Goal: Transaction & Acquisition: Register for event/course

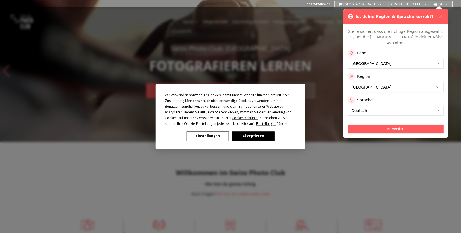
click at [251, 134] on button "Akzeptieren" at bounding box center [253, 137] width 42 height 10
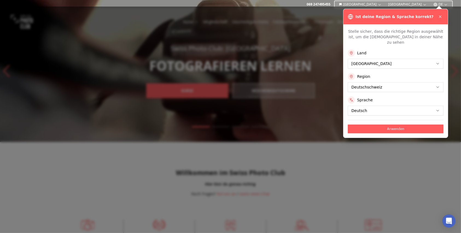
click at [373, 128] on div "Stelle sicher, dass die richtige Region ausgewählt ist, um die Kurse in deiner …" at bounding box center [396, 81] width 104 height 114
click at [369, 125] on button "Anwenden" at bounding box center [396, 129] width 96 height 9
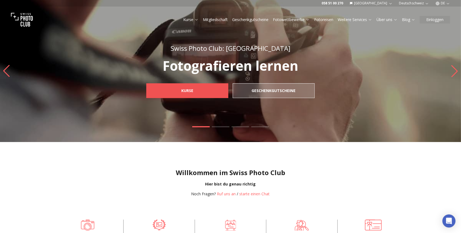
click at [209, 90] on link "Kurse" at bounding box center [187, 90] width 82 height 15
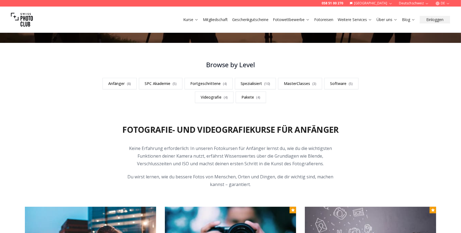
scroll to position [148, 0]
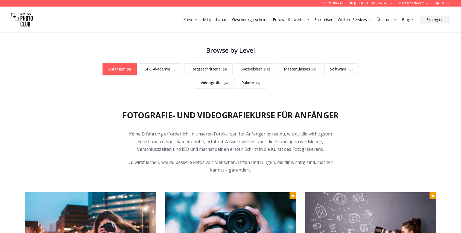
click at [120, 68] on link "Anfänger ( 8 )" at bounding box center [120, 68] width 34 height 11
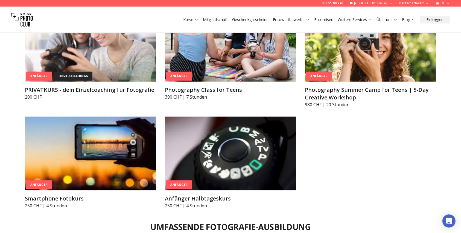
scroll to position [433, 0]
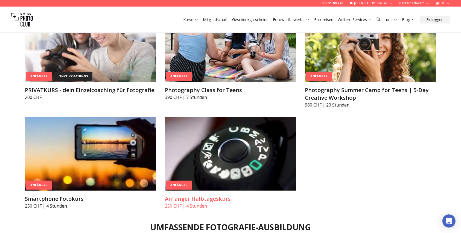
click at [236, 146] on img at bounding box center [230, 154] width 131 height 74
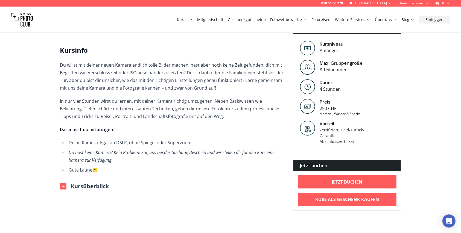
scroll to position [112, 0]
click at [72, 186] on button "Kursüberblick" at bounding box center [84, 186] width 49 height 8
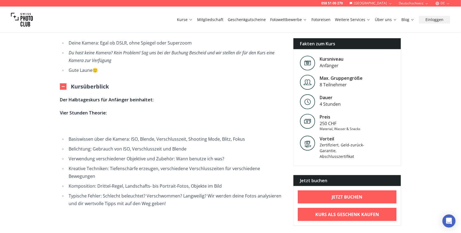
scroll to position [211, 0]
click at [73, 87] on button "Kursüberblick" at bounding box center [84, 87] width 49 height 8
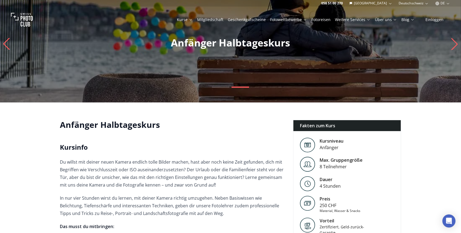
scroll to position [0, 0]
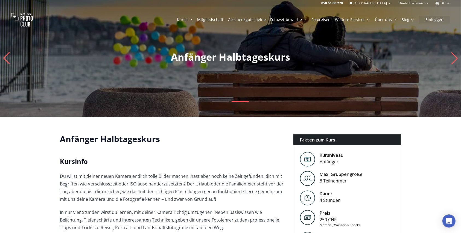
click at [9, 60] on icon "Previous slide" at bounding box center [6, 58] width 7 height 12
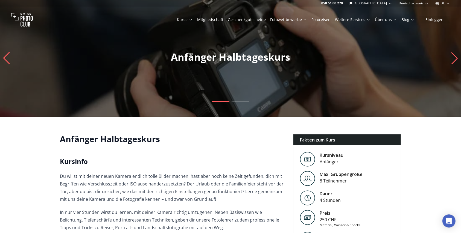
click at [9, 60] on icon "Previous slide" at bounding box center [6, 58] width 7 height 12
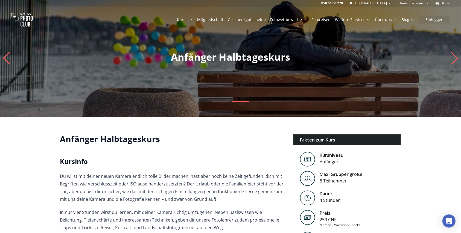
click at [9, 60] on icon "Previous slide" at bounding box center [6, 58] width 7 height 12
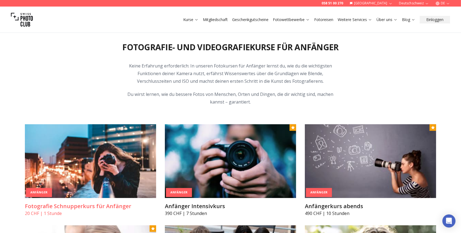
scroll to position [219, 0]
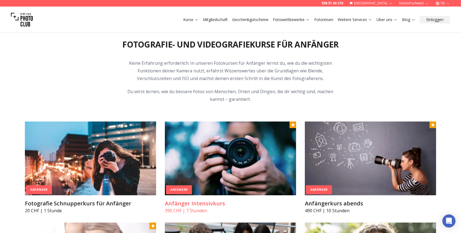
click at [213, 161] on img at bounding box center [230, 159] width 131 height 74
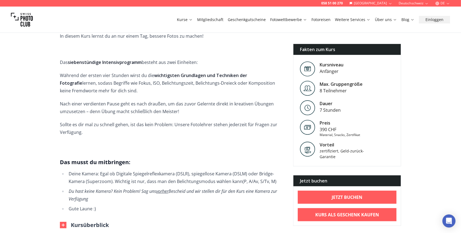
scroll to position [203, 0]
click at [203, 190] on li "Du hast keine Kamera? Kein Problem! Sag uns vorher Bescheid und wir stellen dir…" at bounding box center [175, 194] width 217 height 15
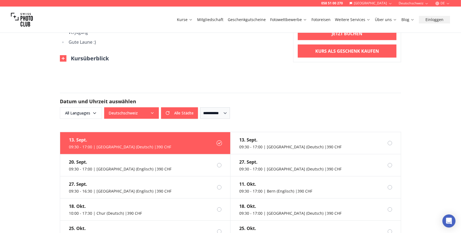
scroll to position [370, 0]
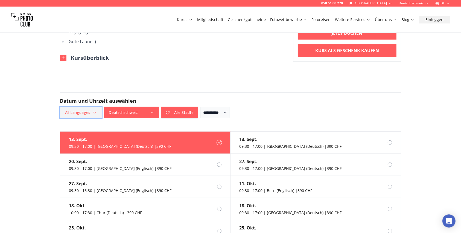
click at [82, 108] on span "All Languages" at bounding box center [81, 113] width 40 height 10
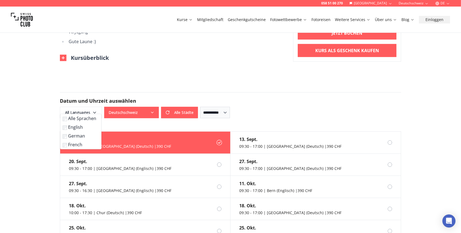
click at [75, 137] on label "German" at bounding box center [80, 136] width 34 height 7
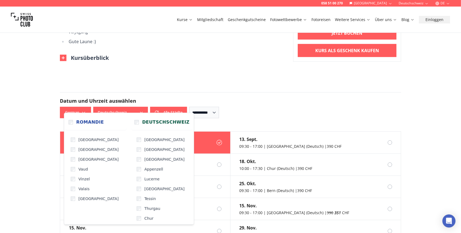
click at [128, 107] on button "Deutschschweiz" at bounding box center [120, 112] width 55 height 11
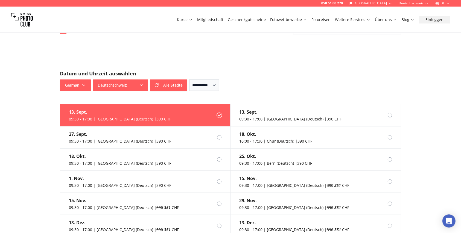
scroll to position [416, 0]
